Goal: Information Seeking & Learning: Learn about a topic

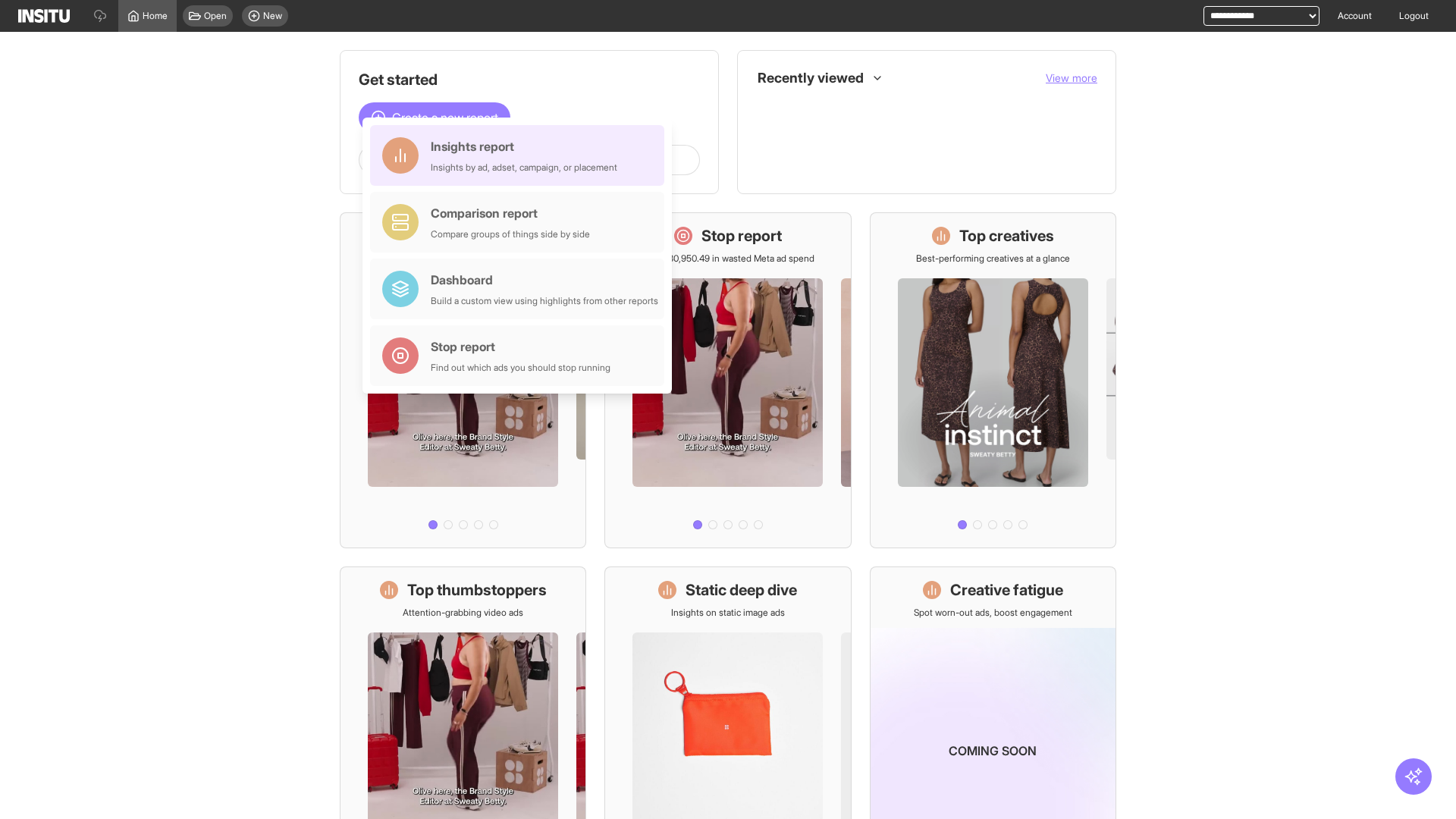
click at [521, 155] on div "Insights report Insights by ad, adset, campaign, or placement" at bounding box center [524, 155] width 187 height 36
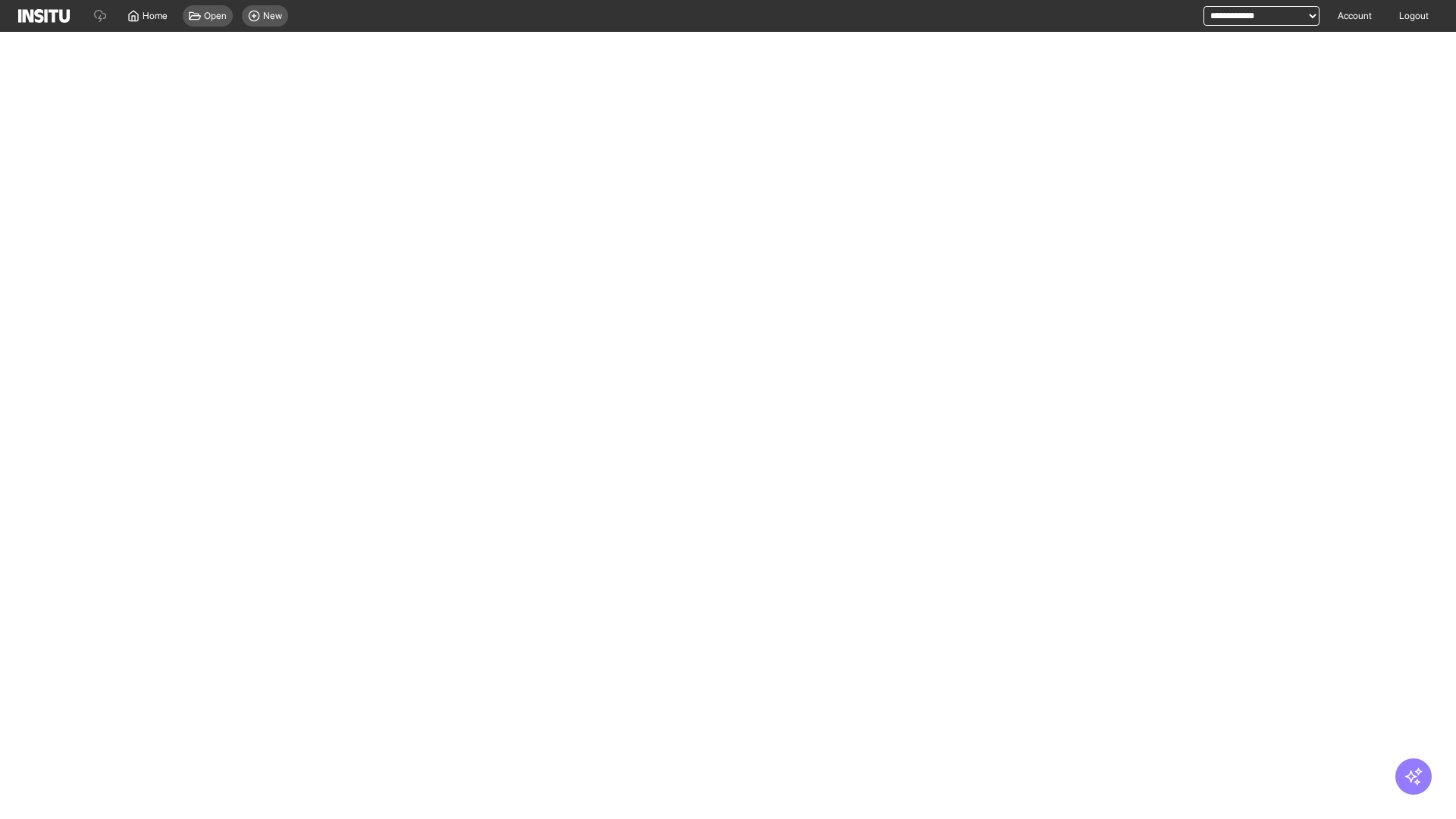
select select "**"
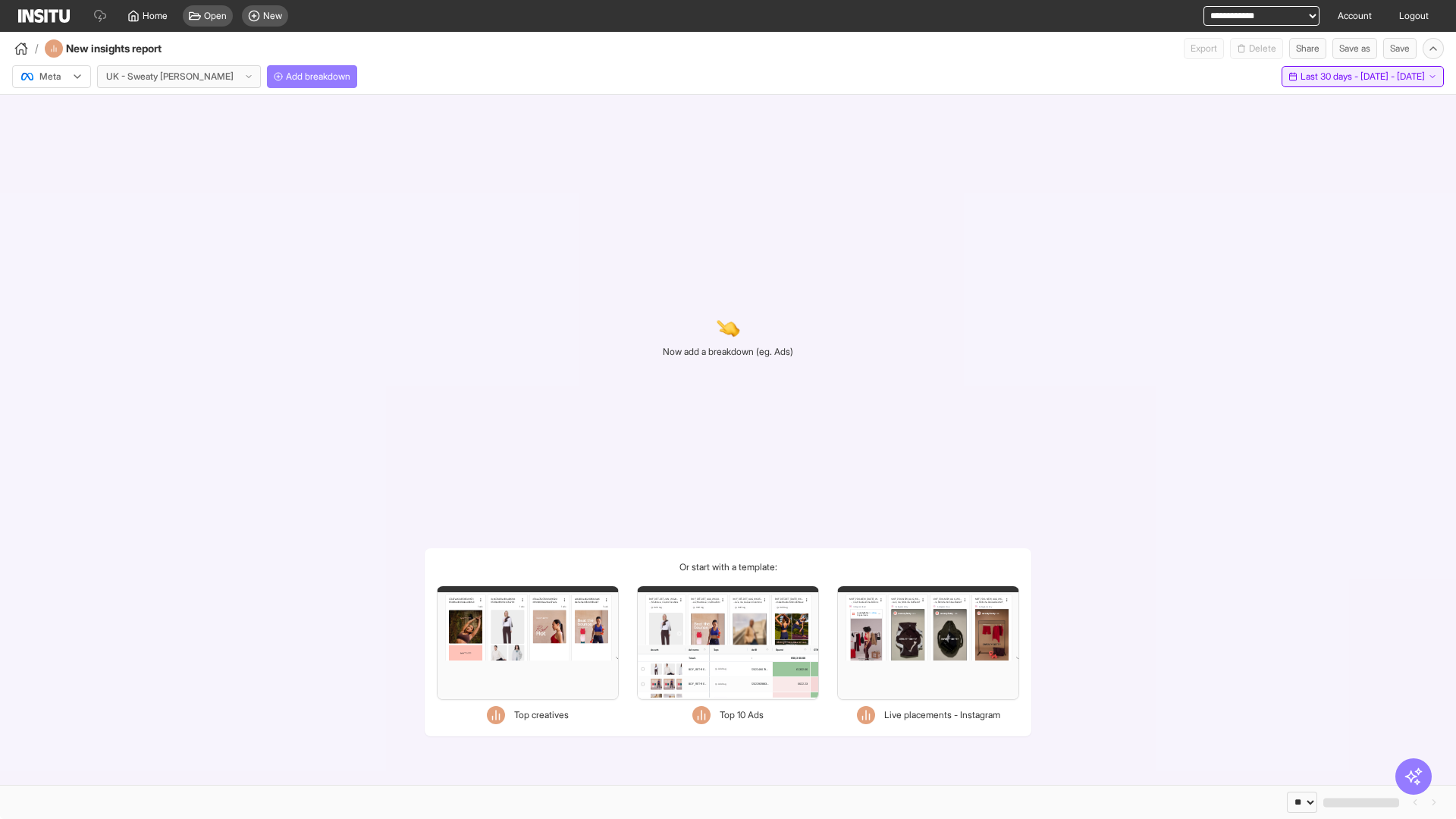
click at [1332, 77] on span "Last 30 days - [DATE] - [DATE]" at bounding box center [1362, 77] width 124 height 12
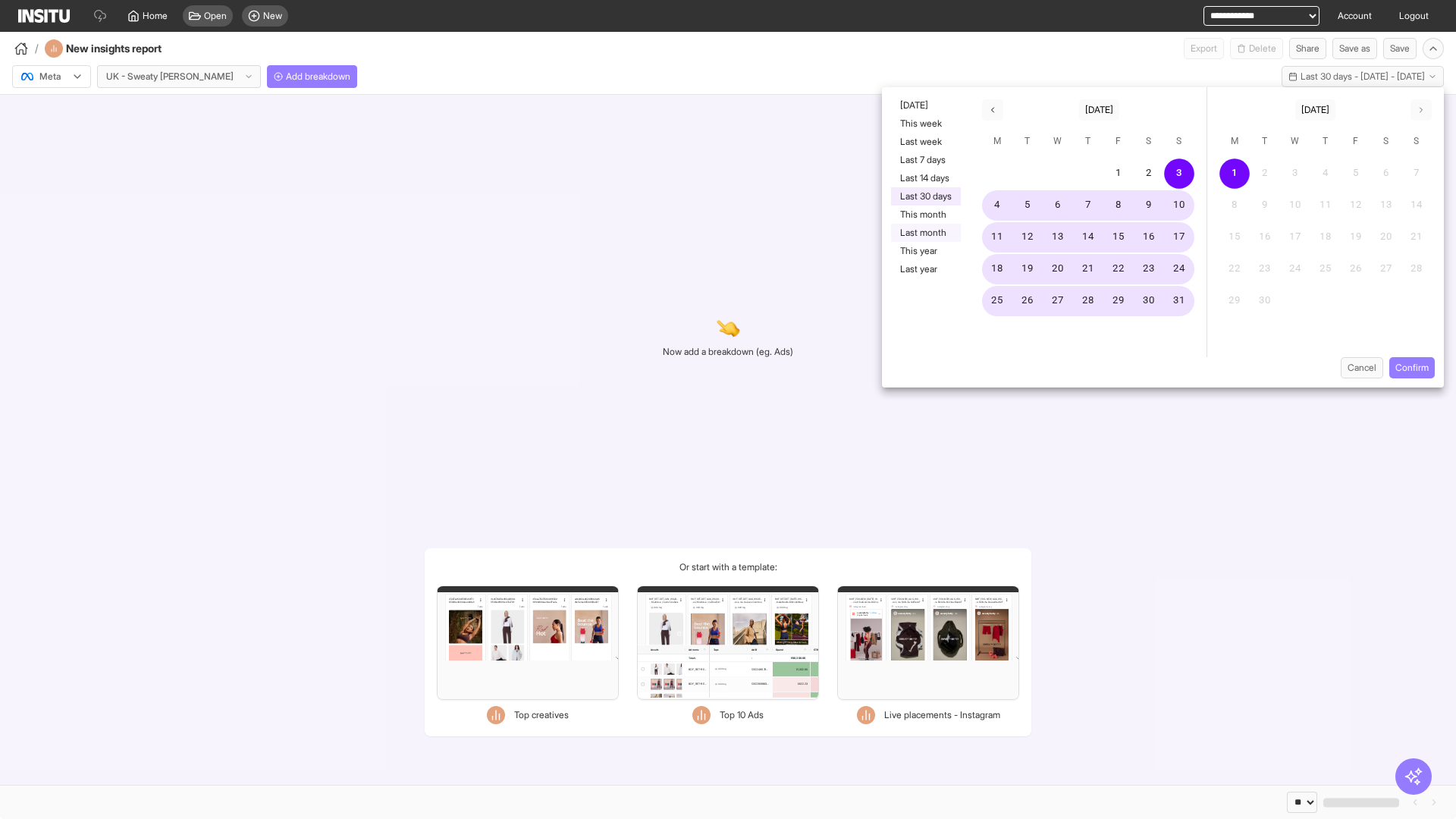
click at [925, 233] on button "Last month" at bounding box center [926, 233] width 70 height 18
